Goal: Find specific page/section: Find specific page/section

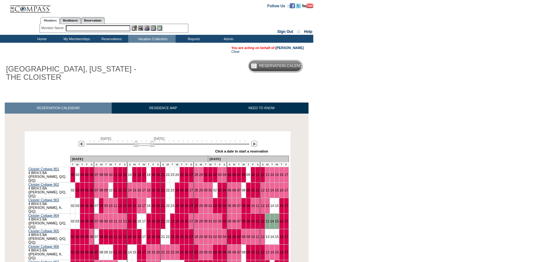
drag, startPoint x: 465, startPoint y: 155, endPoint x: 379, endPoint y: 141, distance: 86.9
click at [460, 154] on body "Follow Us ::" at bounding box center [274, 131] width 548 height 262
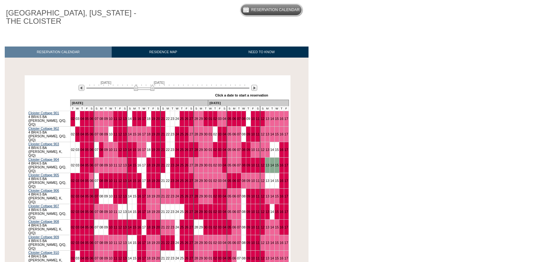
scroll to position [57, 0]
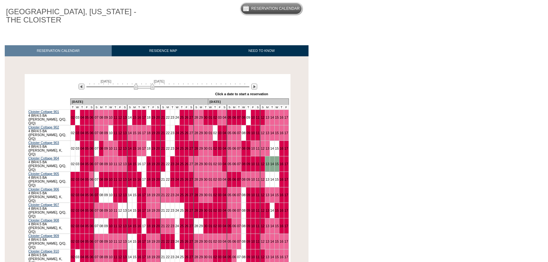
click at [258, 90] on div "[DATE] [DATE] » Apply these dates to all the calendars on this page Click a dat…" at bounding box center [157, 87] width 263 height 23
click at [252, 89] on img at bounding box center [254, 87] width 6 height 6
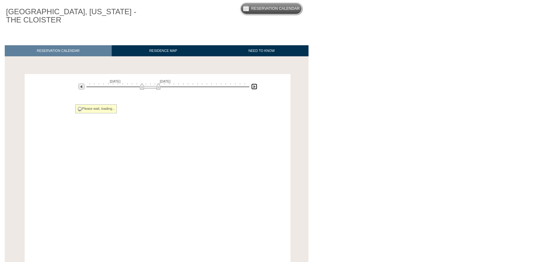
click at [252, 89] on img at bounding box center [254, 87] width 6 height 6
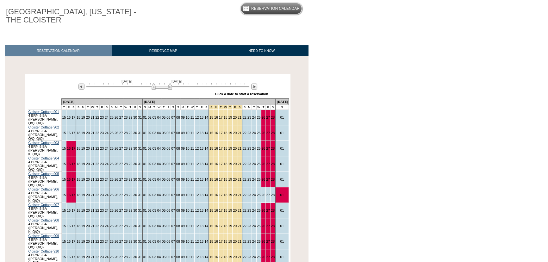
click at [250, 85] on div "[DATE] [DATE]" at bounding box center [166, 84] width 183 height 11
click at [255, 86] on img at bounding box center [254, 87] width 6 height 6
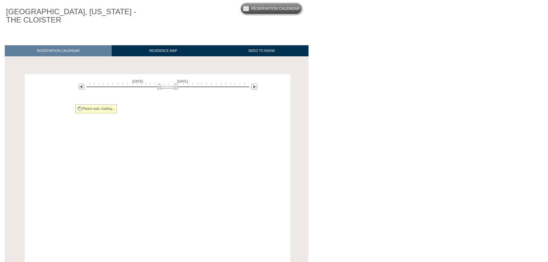
click at [403, 104] on body "Follow Us ::" at bounding box center [274, 74] width 548 height 262
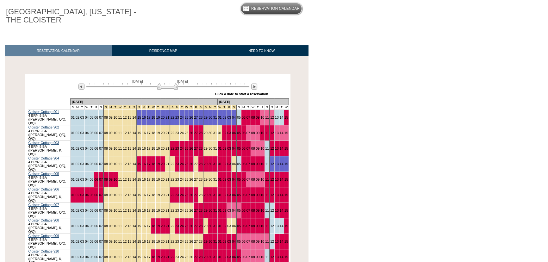
click at [383, 100] on body "Follow Us ::" at bounding box center [274, 74] width 548 height 262
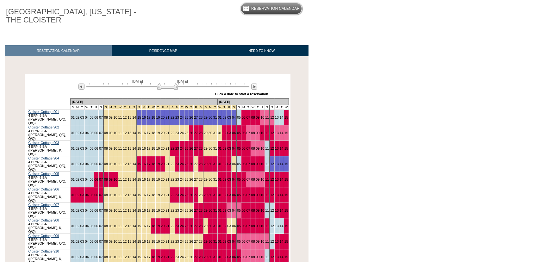
click at [351, 146] on body "Follow Us ::" at bounding box center [274, 74] width 548 height 262
click at [370, 137] on body "Follow Us ::" at bounding box center [274, 74] width 548 height 262
click at [395, 15] on body "Follow Us ::" at bounding box center [274, 74] width 548 height 262
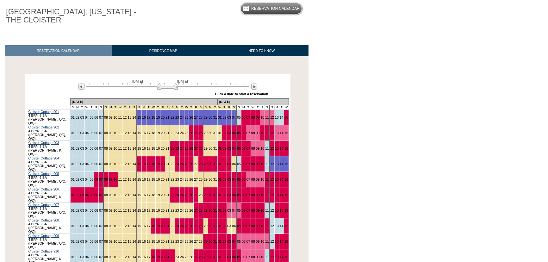
click at [376, 177] on body "Follow Us ::" at bounding box center [274, 74] width 548 height 262
drag, startPoint x: 330, startPoint y: 123, endPoint x: 341, endPoint y: 123, distance: 11.4
click at [330, 123] on body "Follow Us ::" at bounding box center [274, 74] width 548 height 262
click at [338, 118] on body "Follow Us ::" at bounding box center [274, 74] width 548 height 262
click at [423, 130] on body "Follow Us ::" at bounding box center [274, 74] width 548 height 262
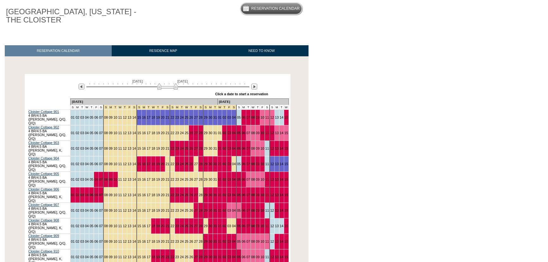
click at [423, 130] on body "Follow Us ::" at bounding box center [274, 74] width 548 height 262
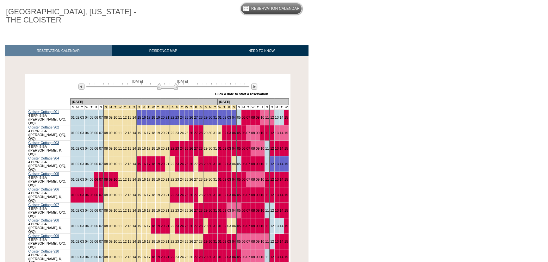
click at [423, 130] on body "Follow Us ::" at bounding box center [274, 74] width 548 height 262
click at [349, 98] on body "Follow Us ::" at bounding box center [274, 74] width 548 height 262
click at [442, 92] on body "Follow Us ::" at bounding box center [274, 74] width 548 height 262
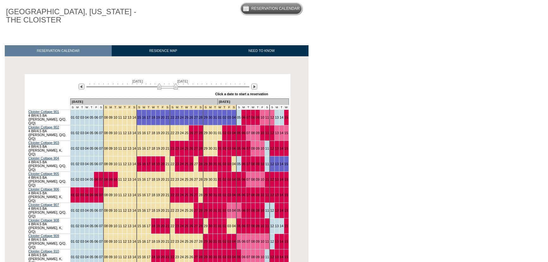
click at [375, 243] on html "Follow Us ::" at bounding box center [274, 164] width 548 height 443
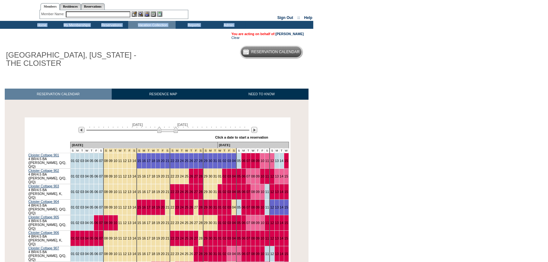
scroll to position [0, 0]
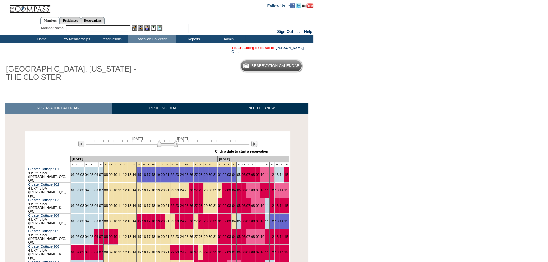
click at [203, 78] on div "[GEOGRAPHIC_DATA], [US_STATE] - THE CLOISTER Reservation Calendar" at bounding box center [154, 71] width 308 height 29
click at [38, 38] on td "Home" at bounding box center [41, 39] width 35 height 8
